Goal: Information Seeking & Learning: Understand process/instructions

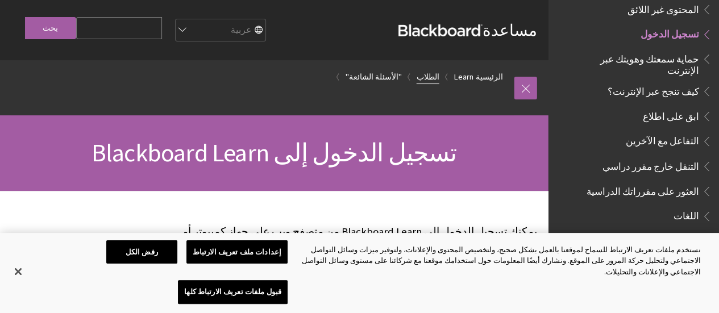
click at [439, 72] on link "الطلاب" at bounding box center [428, 77] width 23 height 14
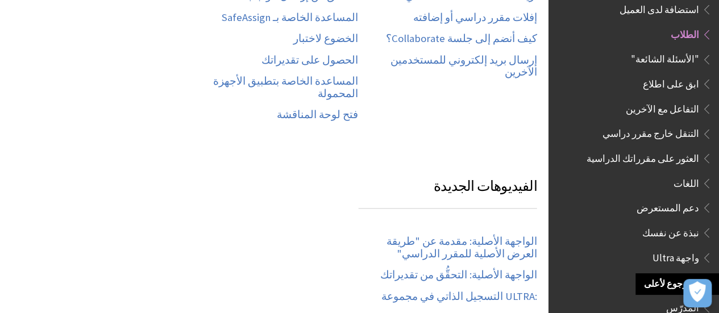
scroll to position [830, 0]
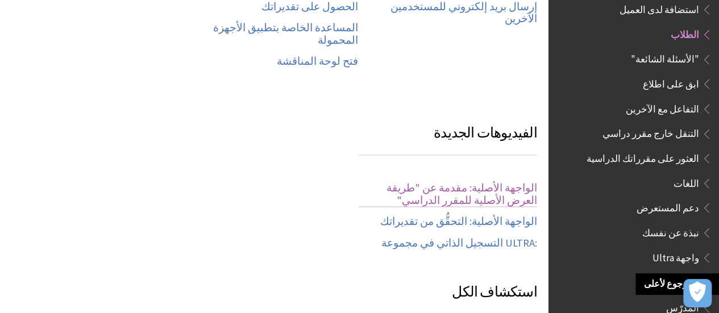
click at [493, 182] on link "الواجهة الأصلية: مقدمة عن "طريقة العرض الأصلية للمقرر الدراسي"" at bounding box center [448, 194] width 179 height 25
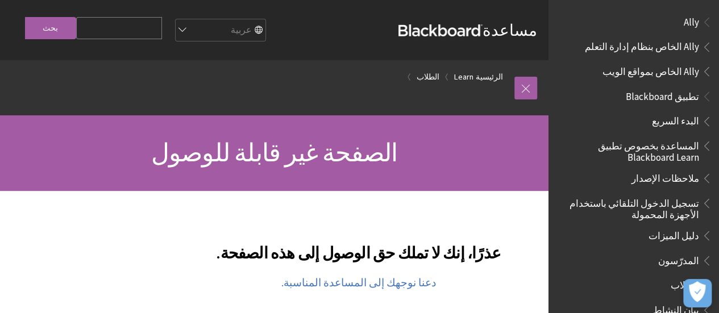
click at [496, 8] on div "مساعدة Blackboard مساعدة Bb English عربية Català Cymraeg Deutsch Español Suomi …" at bounding box center [274, 30] width 548 height 60
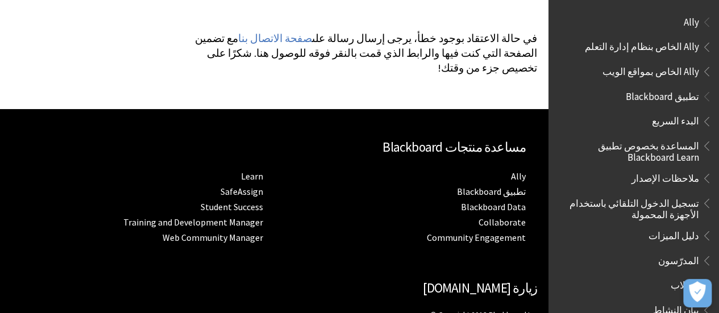
scroll to position [317, 0]
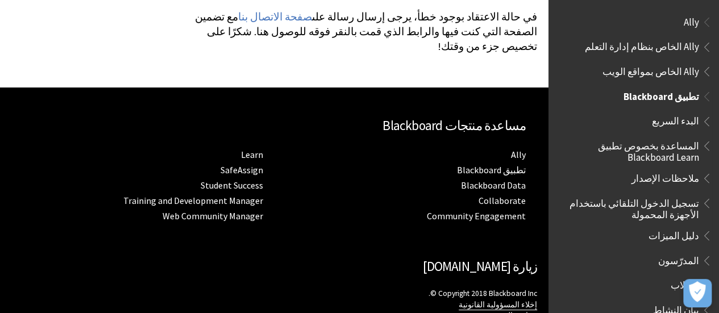
click at [666, 94] on span "تطبيق Blackboard" at bounding box center [661, 94] width 76 height 15
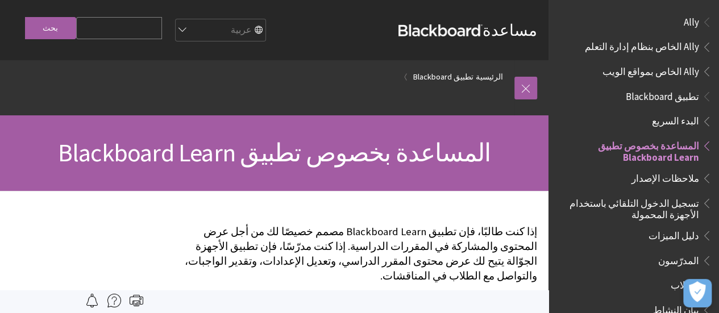
scroll to position [119, 0]
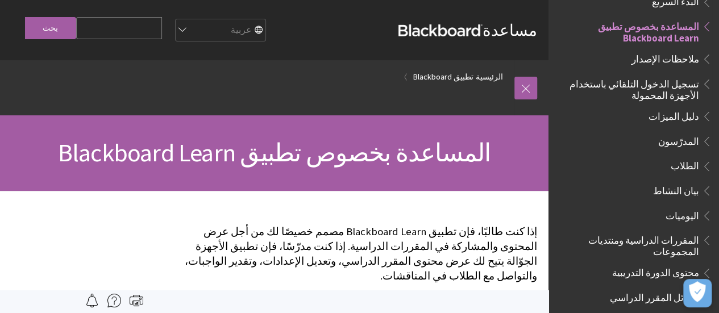
click at [619, 90] on span "تسجيل الدخول التلقائي باستخدام الأجهزة المحمولة" at bounding box center [630, 87] width 137 height 27
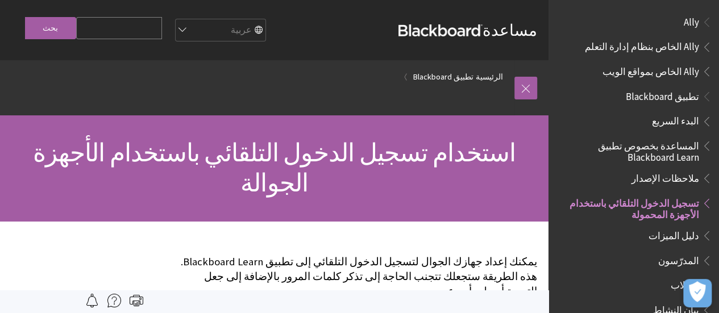
scroll to position [177, 0]
